Goal: Task Accomplishment & Management: Use online tool/utility

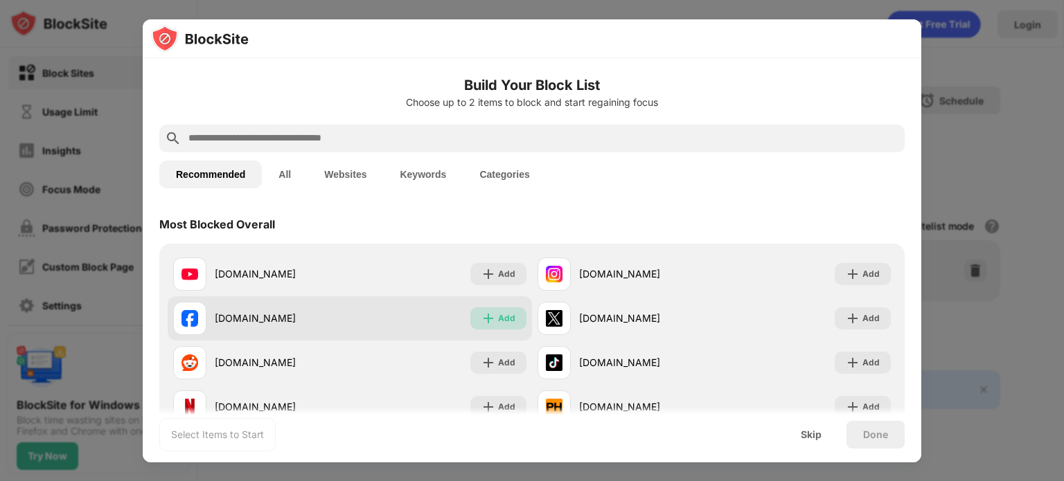
click at [476, 322] on div "Add" at bounding box center [498, 318] width 56 height 22
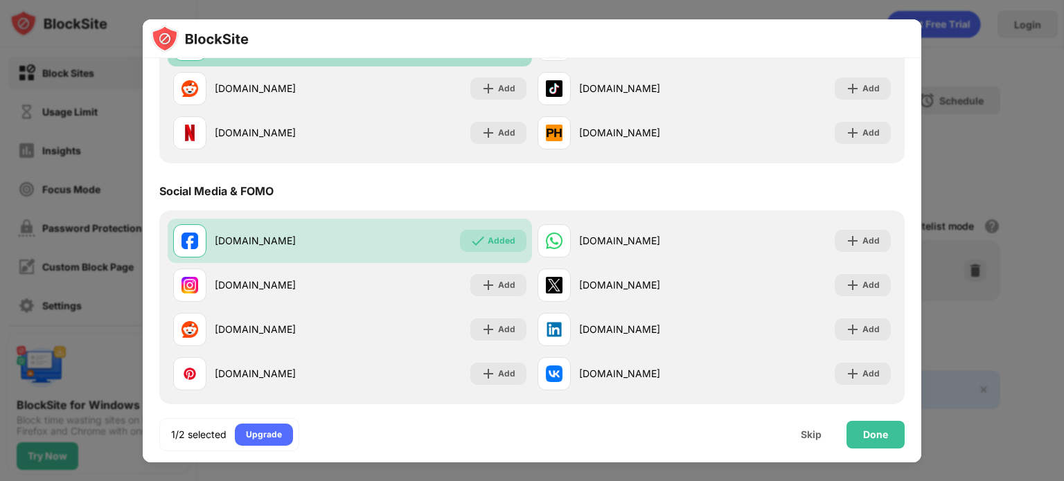
scroll to position [276, 0]
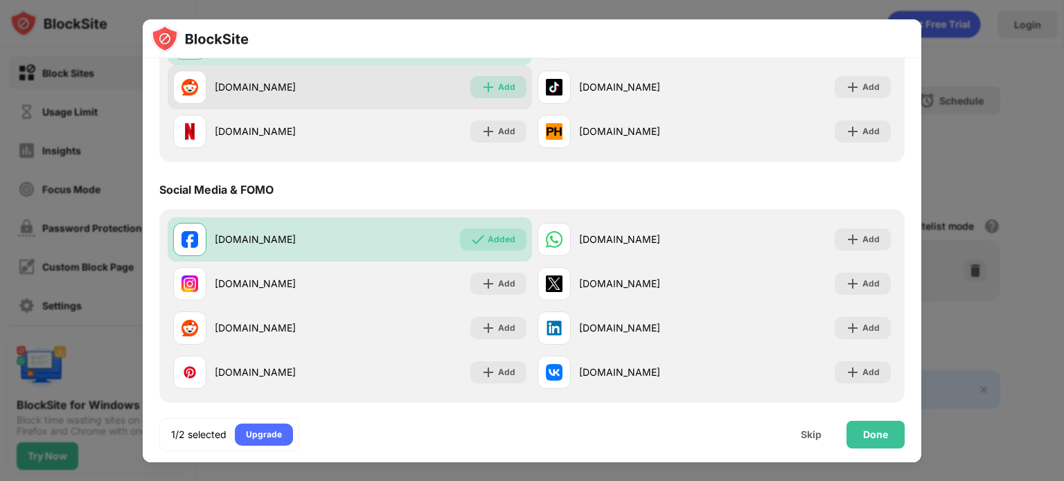
click at [474, 90] on div "Add" at bounding box center [498, 87] width 56 height 22
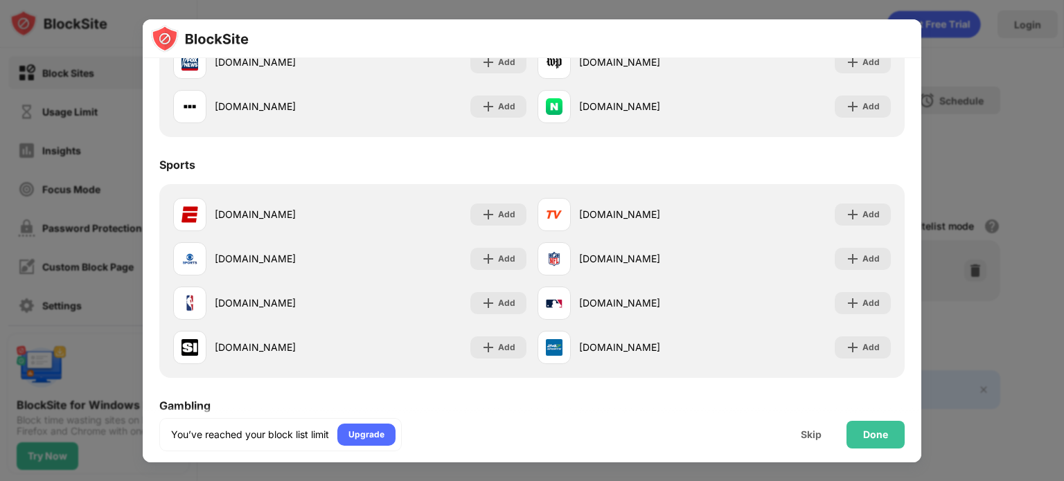
scroll to position [1025, 0]
click at [882, 433] on div "Done" at bounding box center [875, 434] width 25 height 11
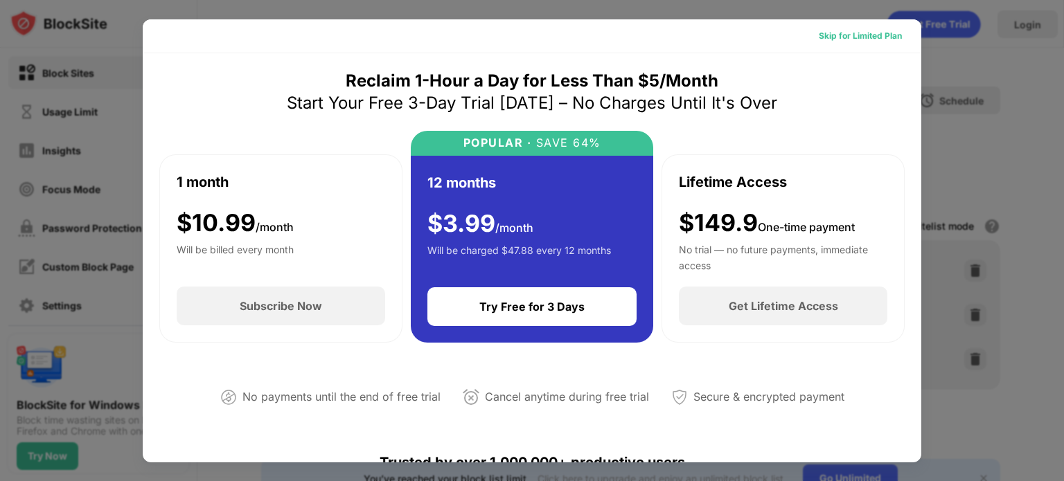
click at [847, 35] on div "Skip for Limited Plan" at bounding box center [860, 36] width 83 height 14
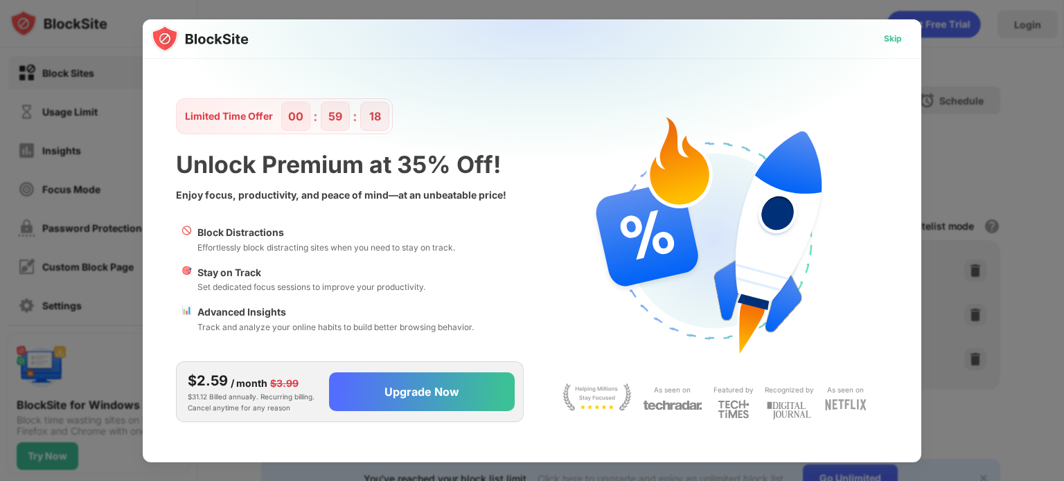
click at [889, 38] on div "Skip" at bounding box center [893, 39] width 18 height 14
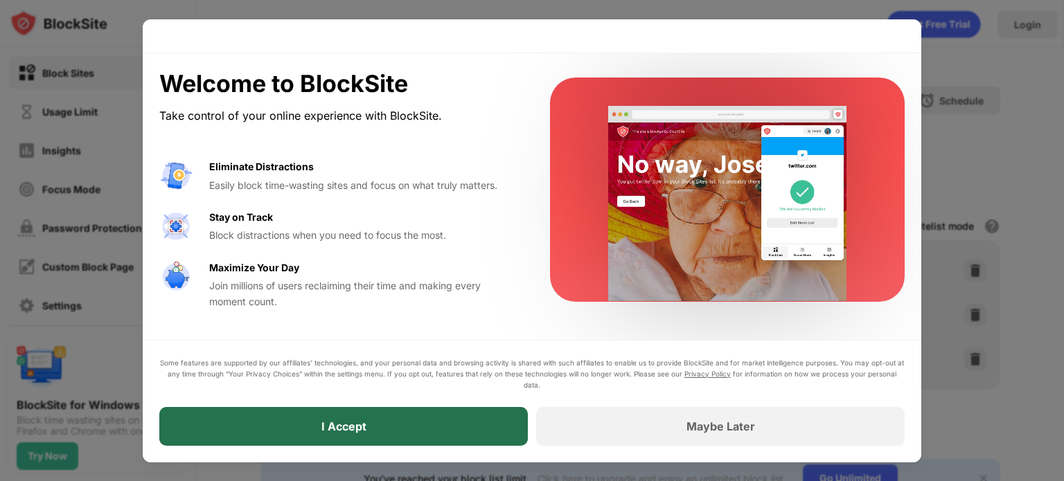
click at [487, 426] on div "I Accept" at bounding box center [343, 426] width 368 height 39
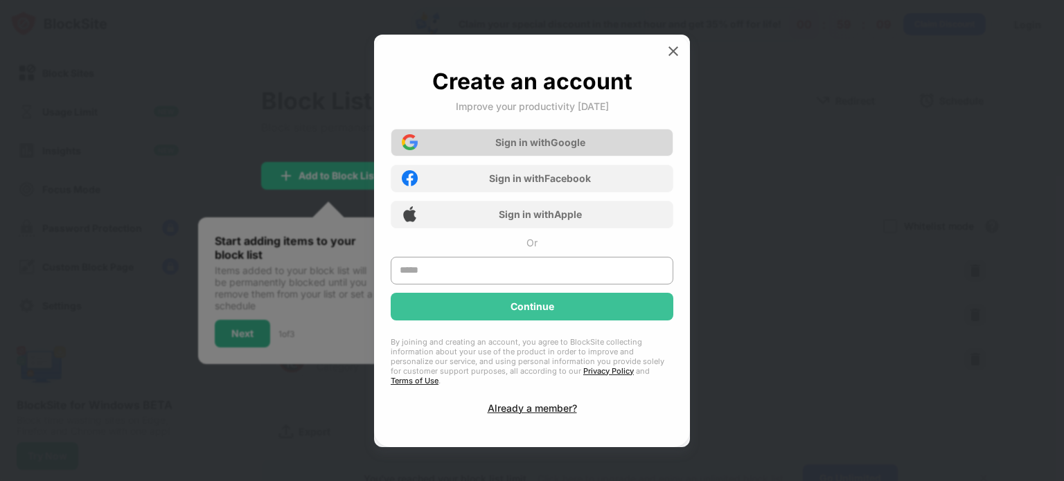
click at [540, 148] on div "Sign in with Google" at bounding box center [540, 142] width 90 height 12
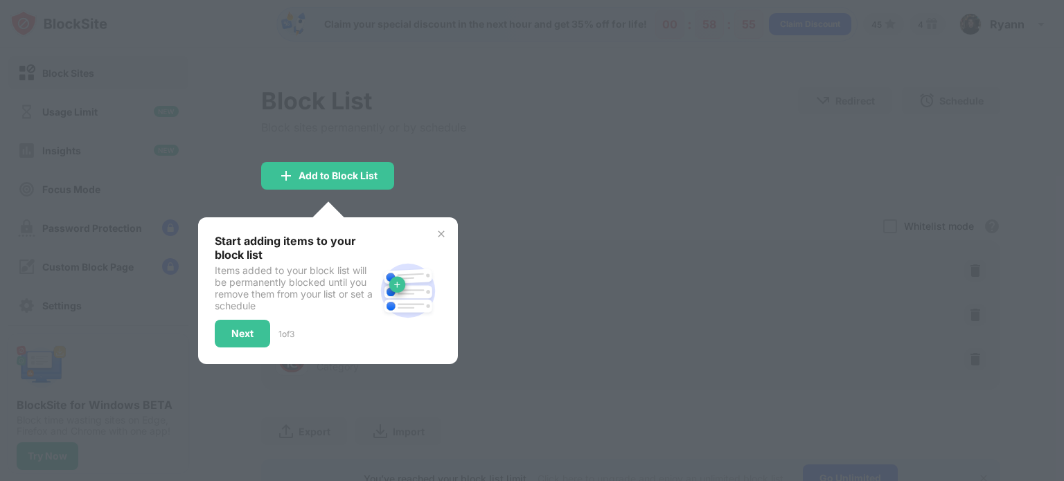
click at [440, 238] on img at bounding box center [441, 234] width 11 height 11
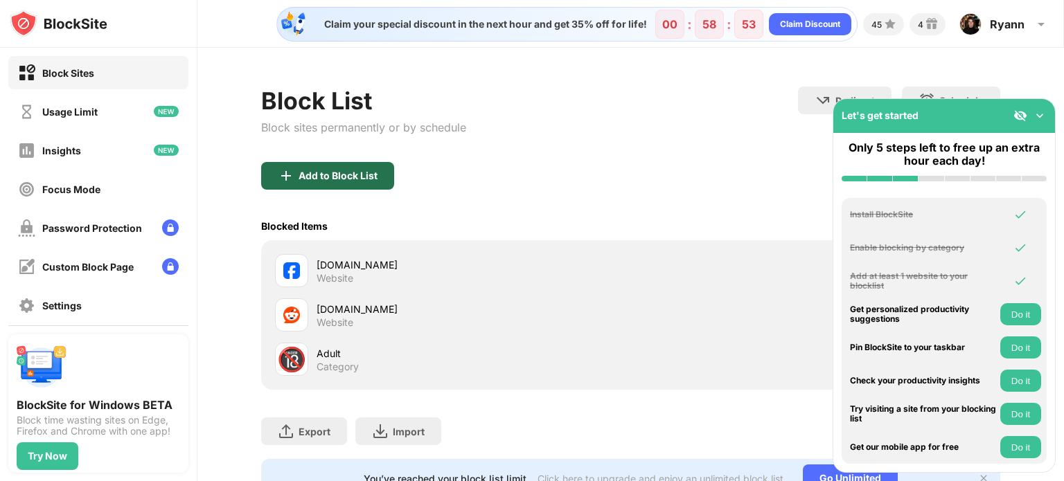
click at [357, 175] on div "Add to Block List" at bounding box center [337, 175] width 79 height 11
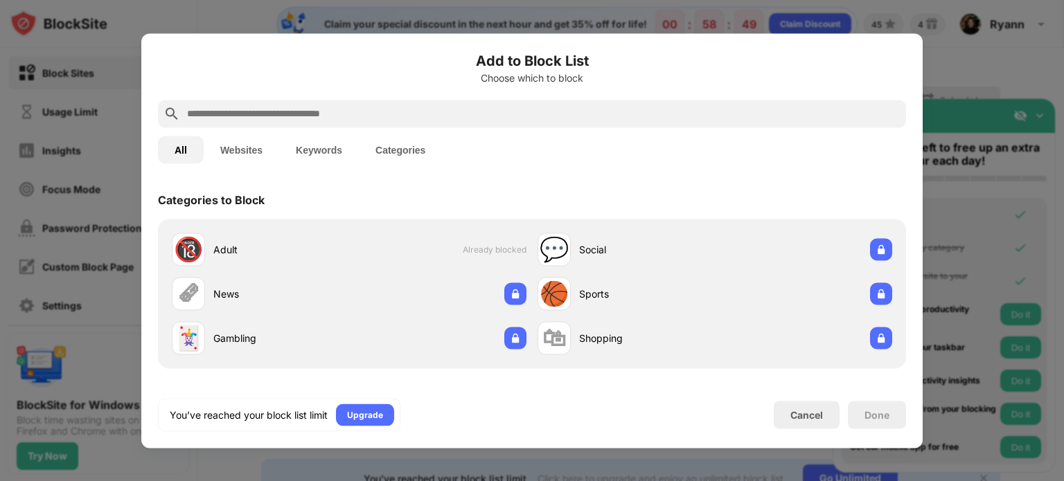
click at [437, 112] on input "text" at bounding box center [543, 113] width 715 height 17
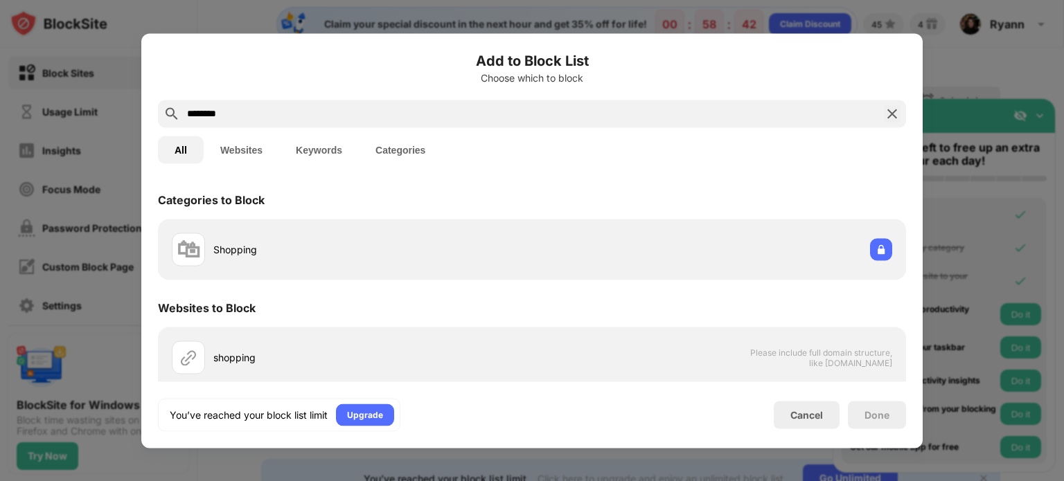
type input "********"
click at [895, 116] on img at bounding box center [892, 113] width 17 height 17
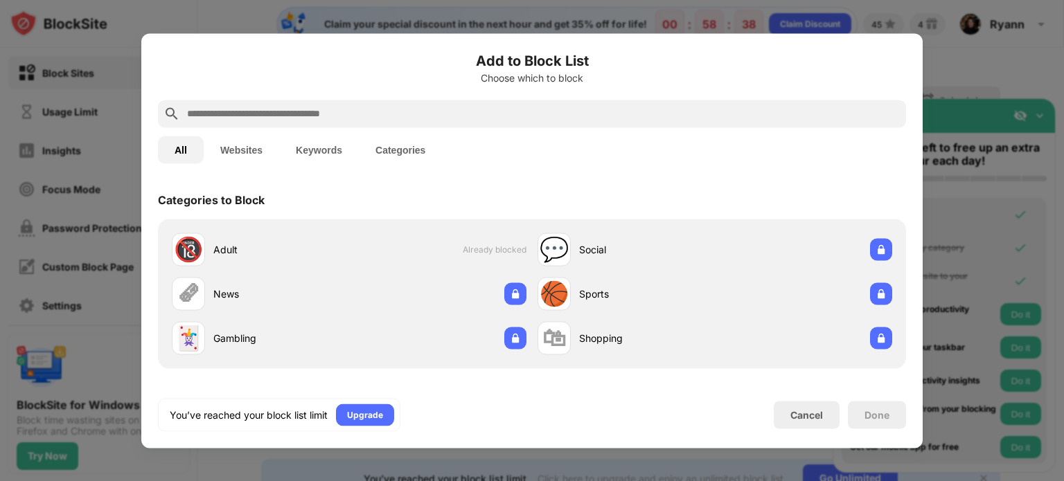
click at [249, 149] on button "Websites" at bounding box center [241, 150] width 75 height 28
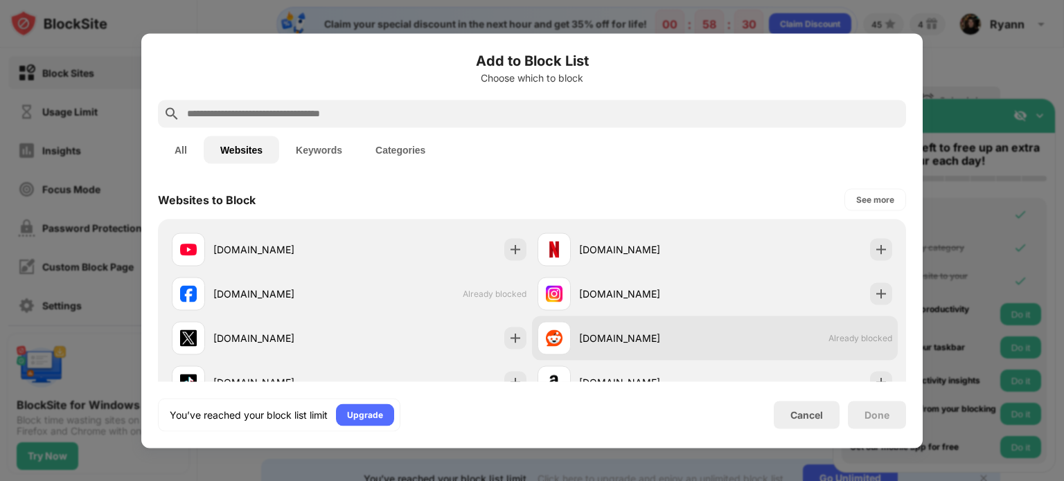
click at [746, 332] on div "[DOMAIN_NAME] Already blocked" at bounding box center [715, 338] width 366 height 44
click at [834, 341] on span "Already blocked" at bounding box center [860, 338] width 64 height 10
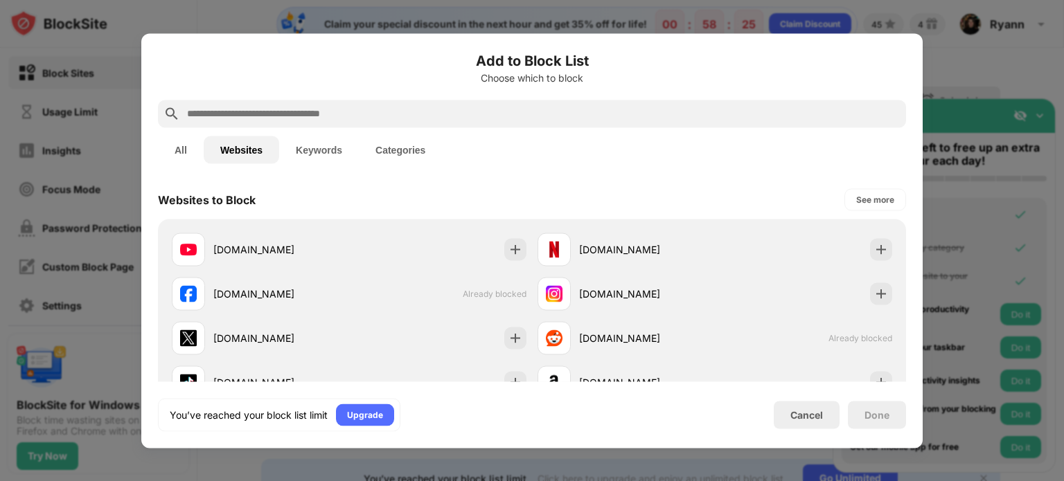
drag, startPoint x: 609, startPoint y: 333, endPoint x: 537, endPoint y: 124, distance: 221.2
click at [537, 124] on div at bounding box center [532, 114] width 748 height 28
click at [975, 62] on div at bounding box center [532, 240] width 1064 height 481
